Goal: Information Seeking & Learning: Learn about a topic

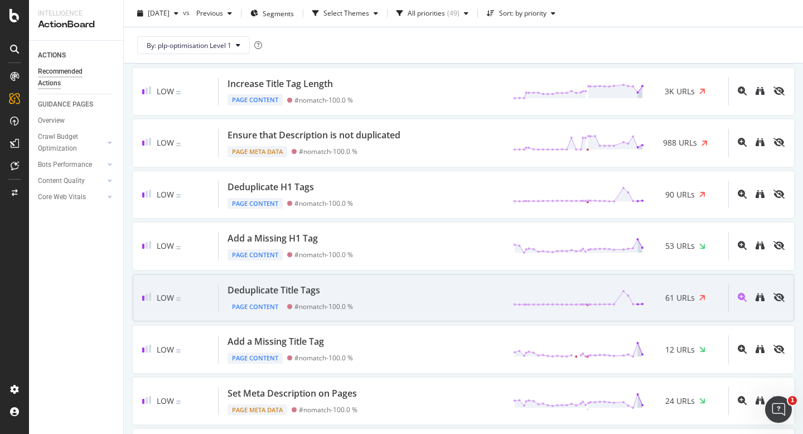
scroll to position [373, 0]
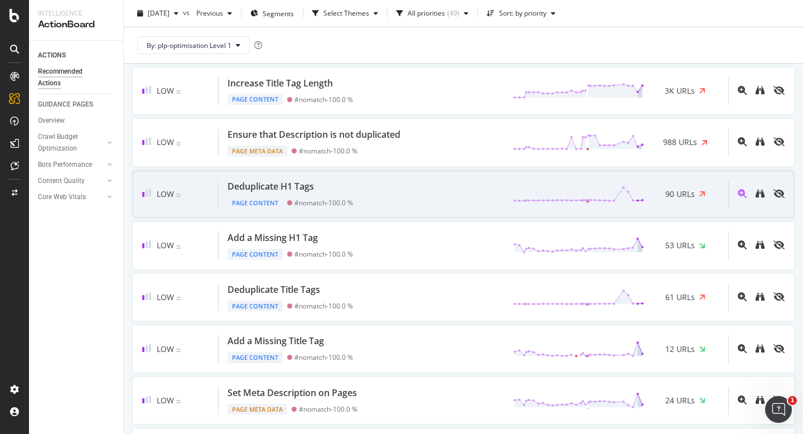
click at [381, 195] on div "Deduplicate H1 Tags Page Content #nomatch - 100.0 % 90 URLs" at bounding box center [474, 194] width 510 height 28
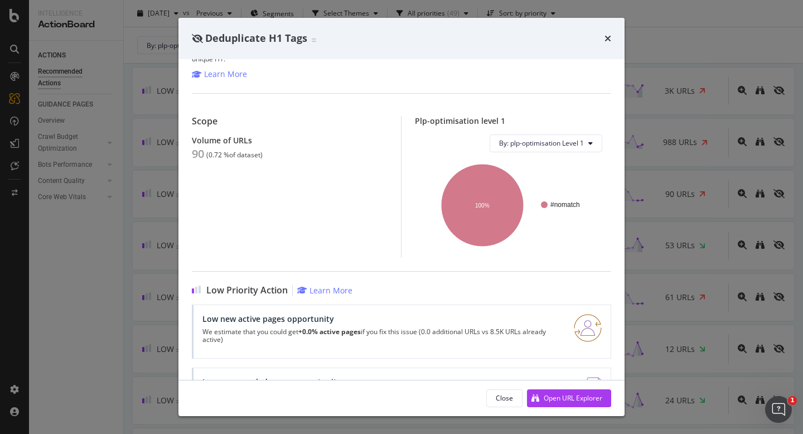
scroll to position [93, 0]
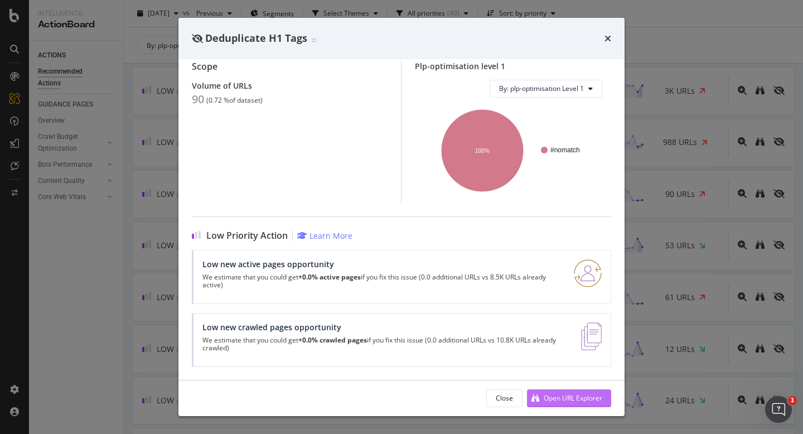
click at [564, 391] on div "Open URL Explorer" at bounding box center [564, 398] width 75 height 17
click at [611, 36] on icon "times" at bounding box center [607, 38] width 7 height 9
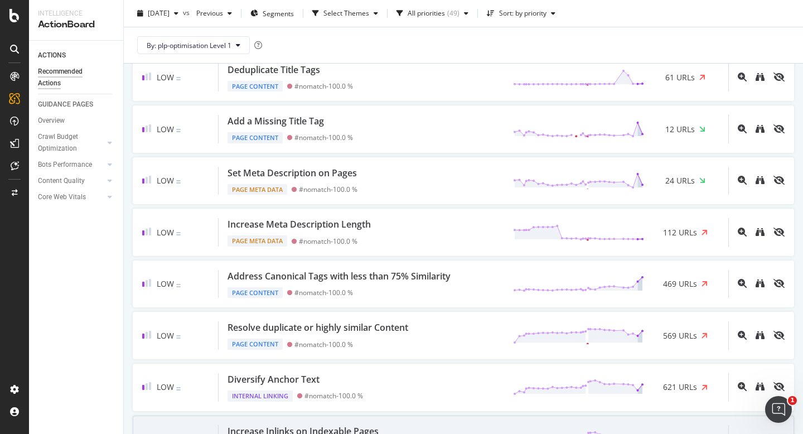
scroll to position [592, 0]
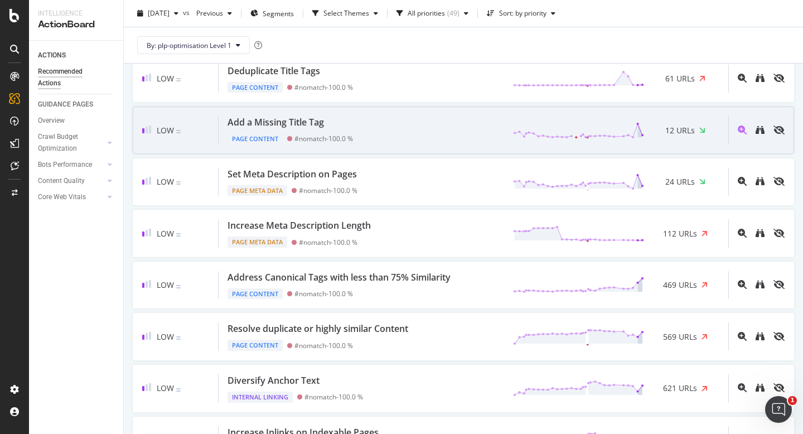
click at [374, 128] on div "Add a Missing Title Tag Page Content #nomatch - 100.0 % 12 URLs" at bounding box center [474, 130] width 510 height 28
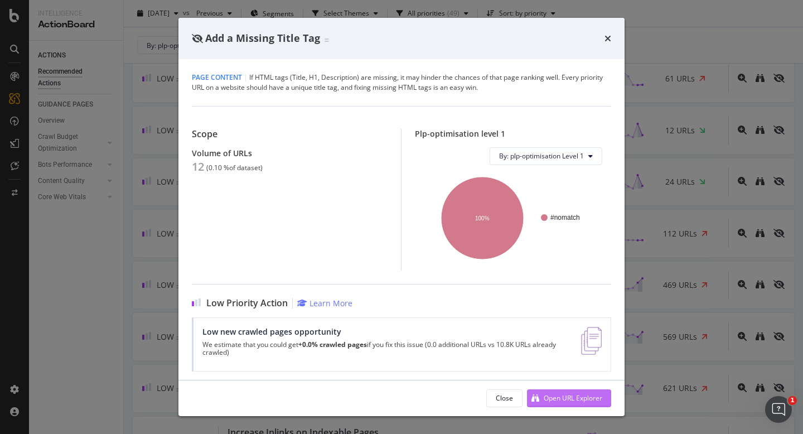
click at [548, 396] on div "Open URL Explorer" at bounding box center [573, 397] width 59 height 9
click at [611, 34] on div "Add a Missing Title Tag" at bounding box center [401, 38] width 446 height 41
click at [601, 47] on div "Add a Missing Title Tag" at bounding box center [401, 38] width 446 height 41
click at [612, 39] on div "Add a Missing Title Tag" at bounding box center [401, 38] width 446 height 41
click at [610, 39] on icon "times" at bounding box center [607, 38] width 7 height 9
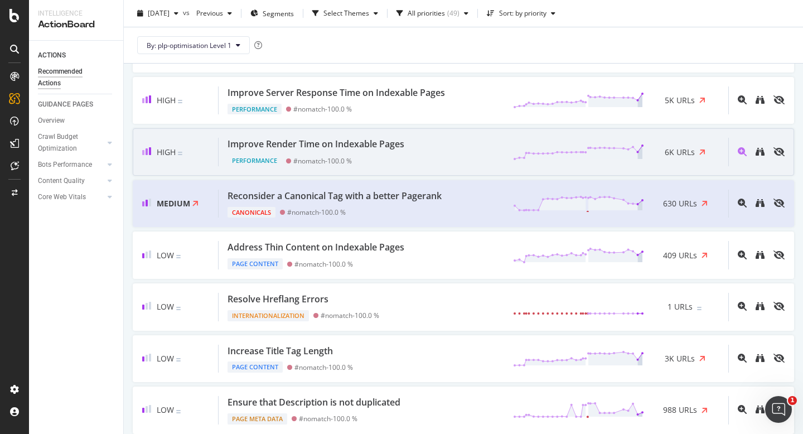
scroll to position [106, 0]
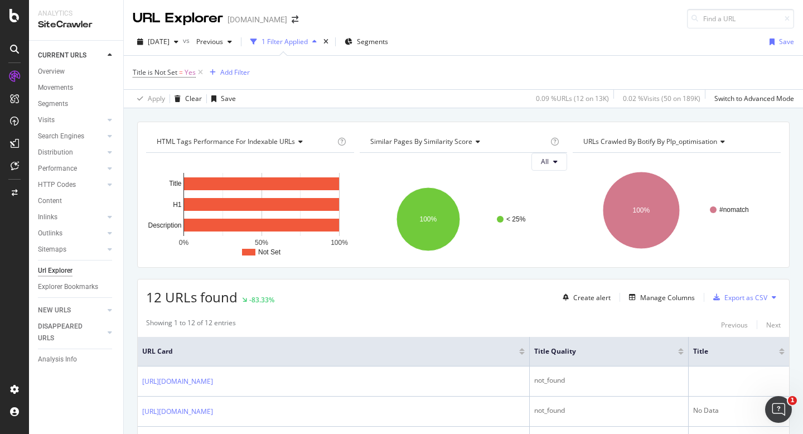
click at [308, 44] on div "1 Filter Applied" at bounding box center [285, 41] width 46 height 9
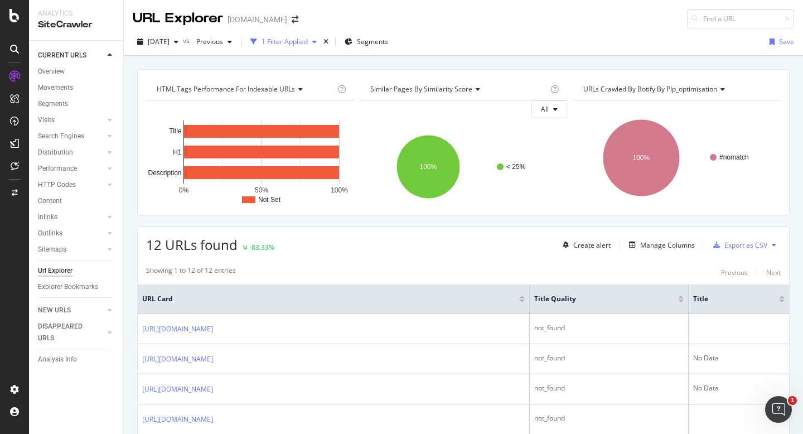
click at [321, 42] on div "button" at bounding box center [314, 41] width 13 height 7
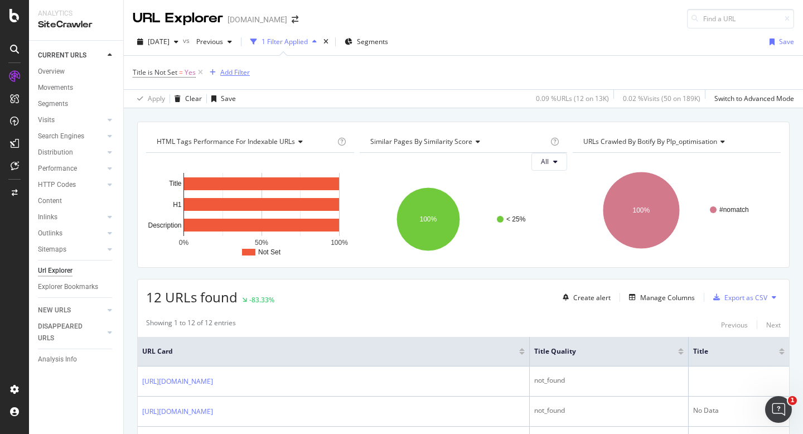
click at [230, 70] on div "Add Filter" at bounding box center [235, 71] width 30 height 9
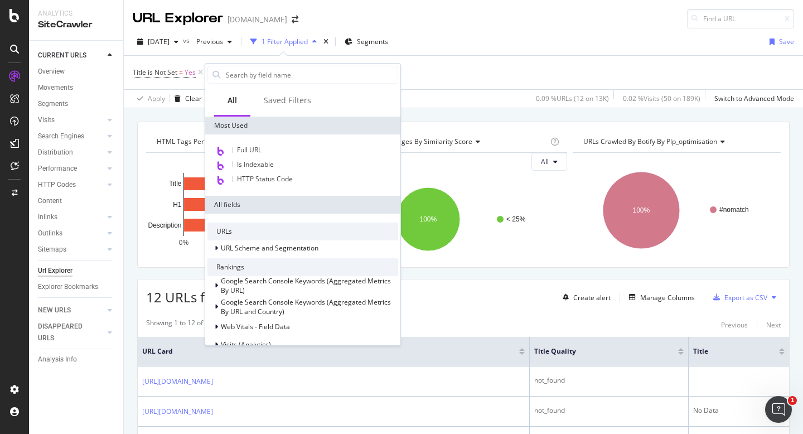
click at [524, 71] on div "Title is Not Set = Yes Add Filter" at bounding box center [463, 72] width 661 height 33
